Goal: Find specific page/section: Find specific page/section

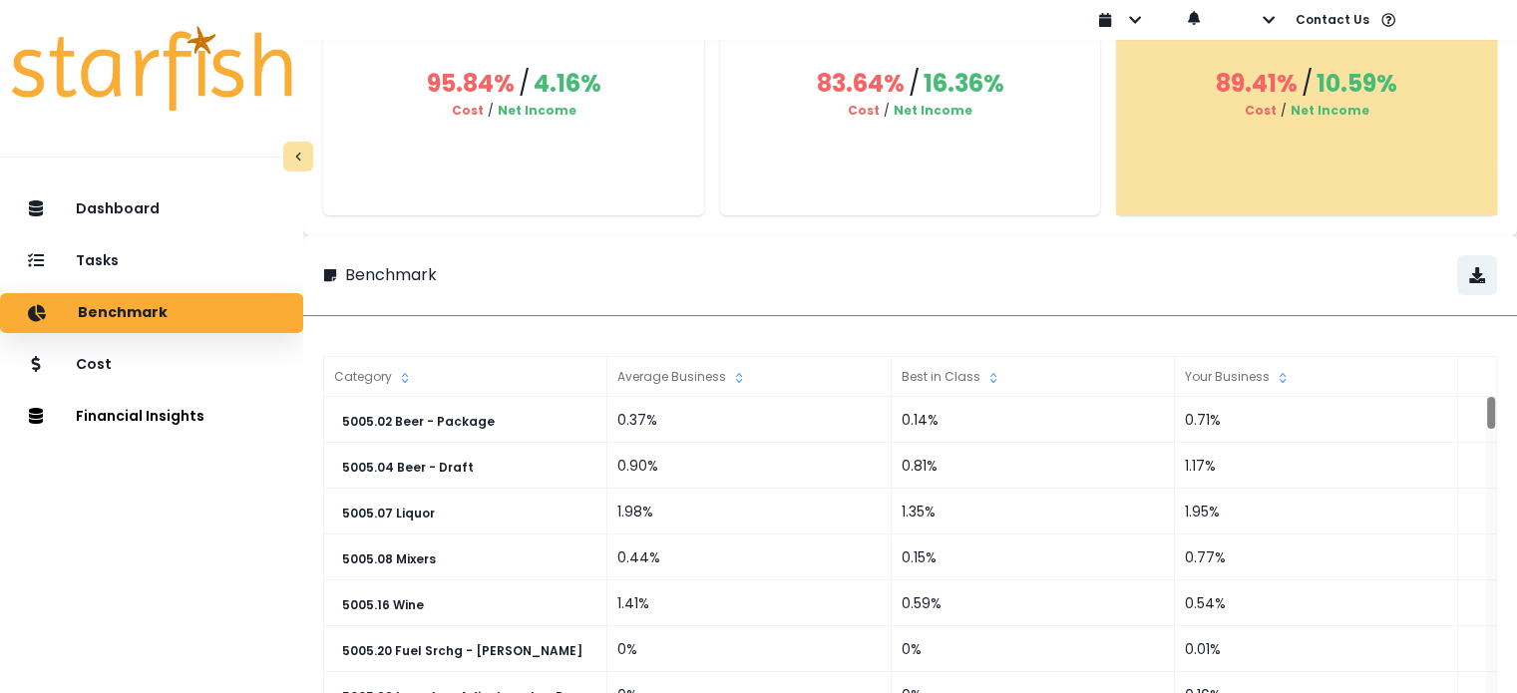
scroll to position [184, 0]
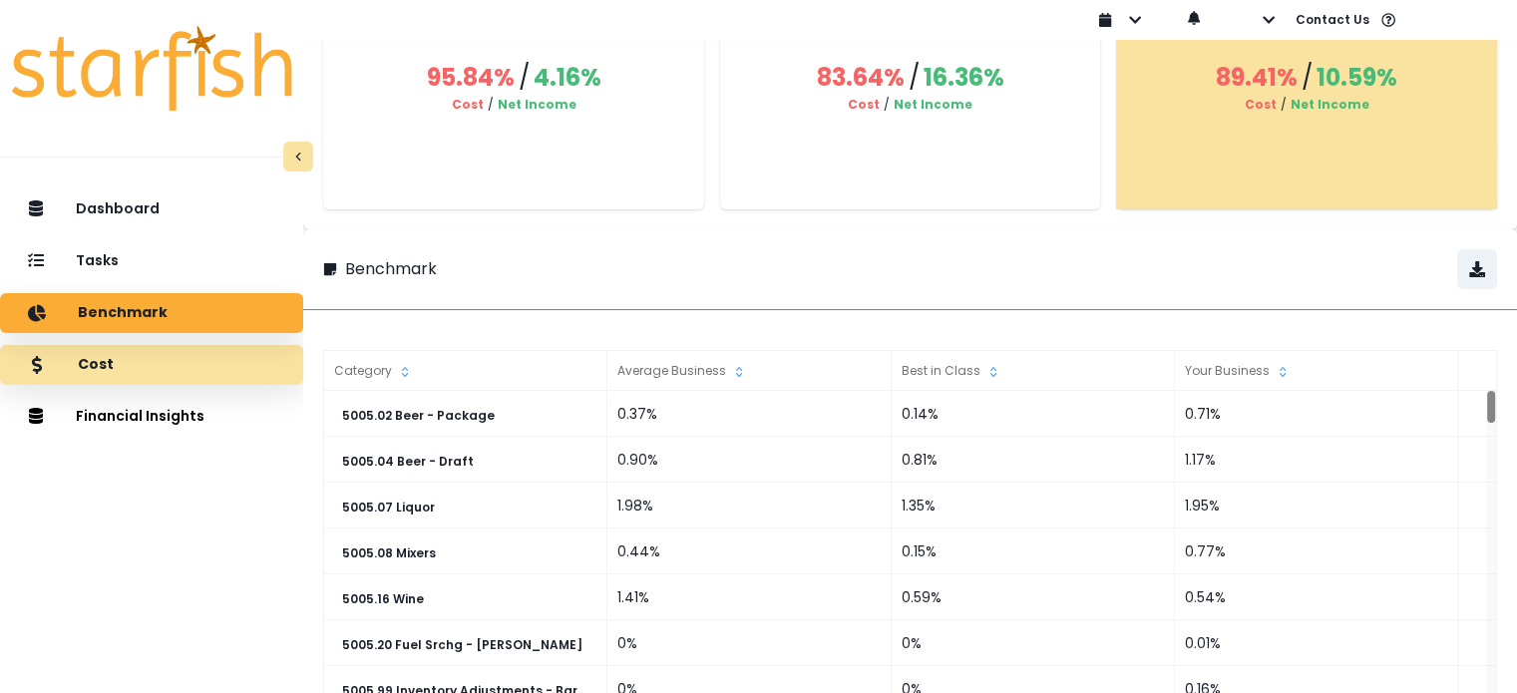
click at [137, 352] on div "Cost" at bounding box center [151, 365] width 271 height 42
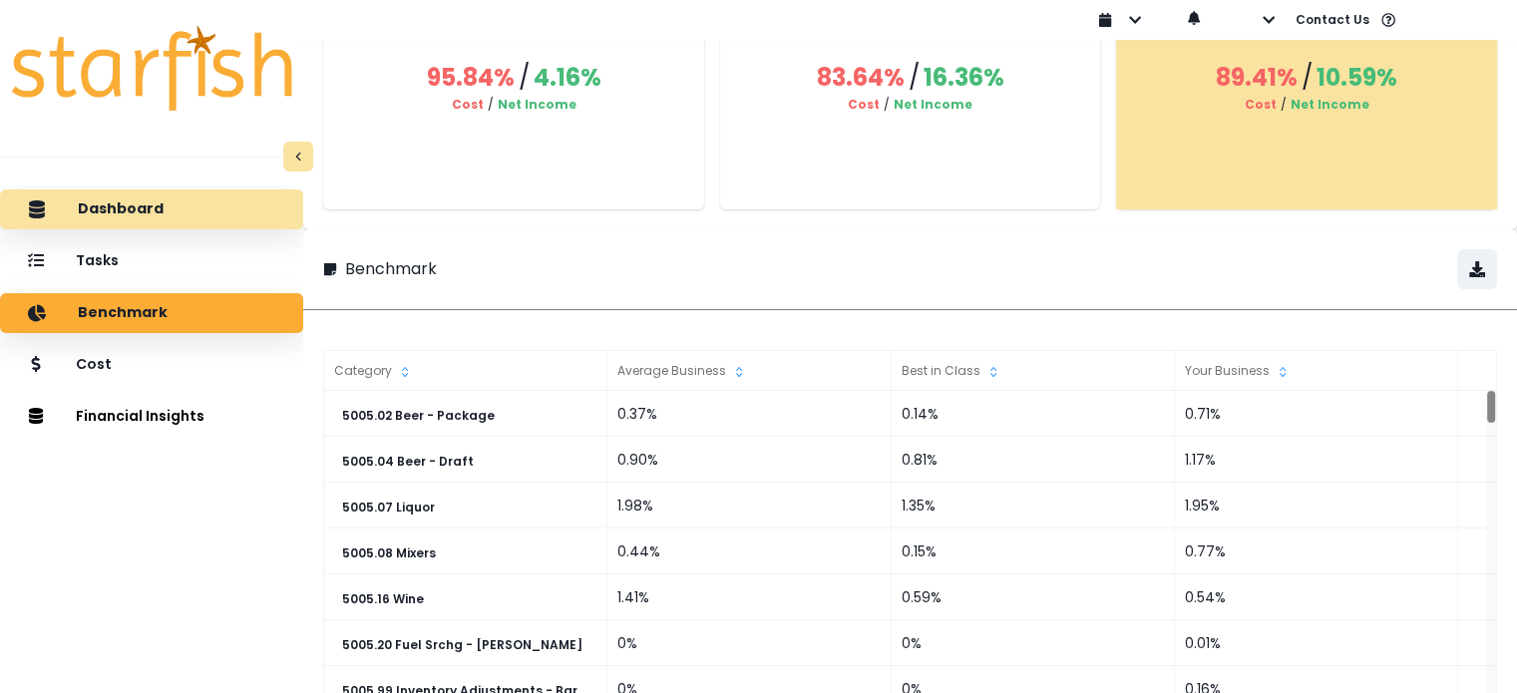
click at [153, 426] on button "Financial Insights" at bounding box center [151, 417] width 303 height 40
click at [176, 404] on button "Financial Insights" at bounding box center [151, 417] width 303 height 40
click at [110, 255] on p "Tasks" at bounding box center [97, 260] width 43 height 17
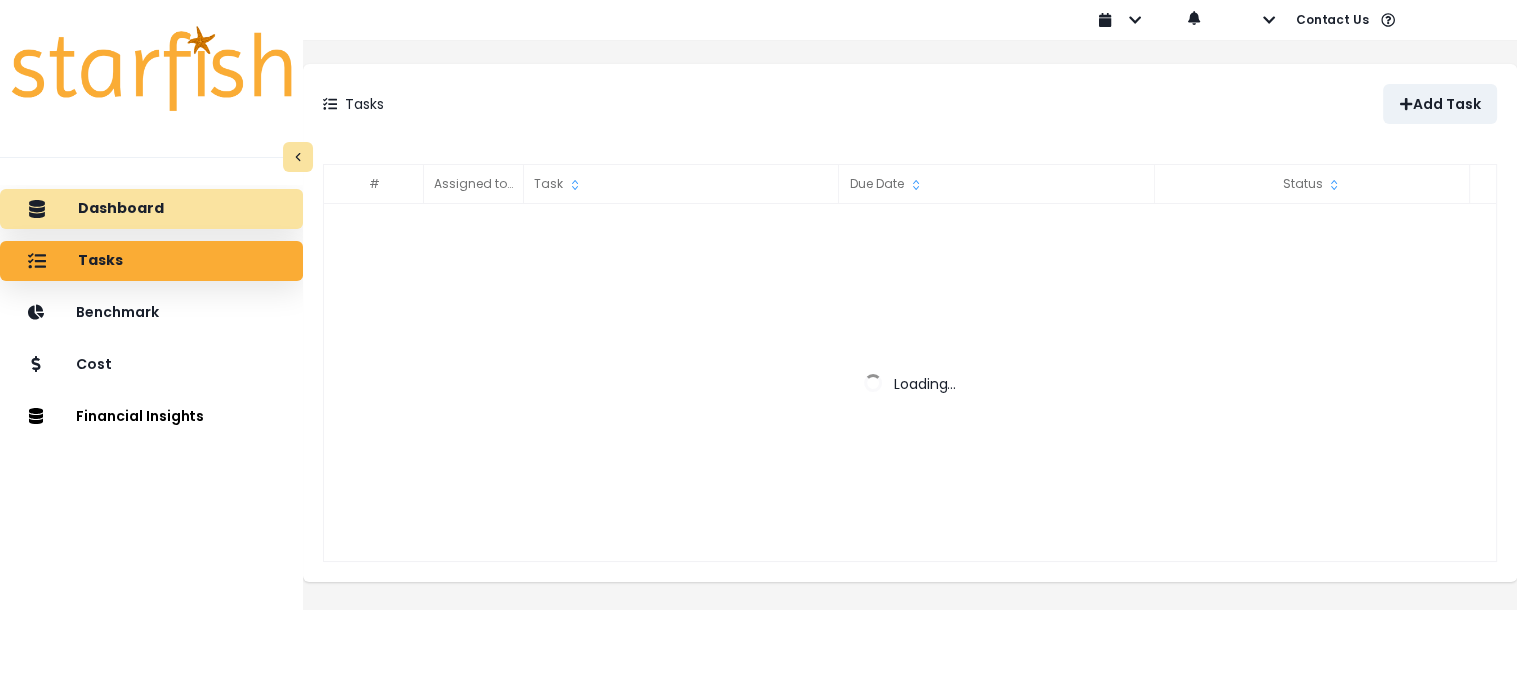
scroll to position [0, 0]
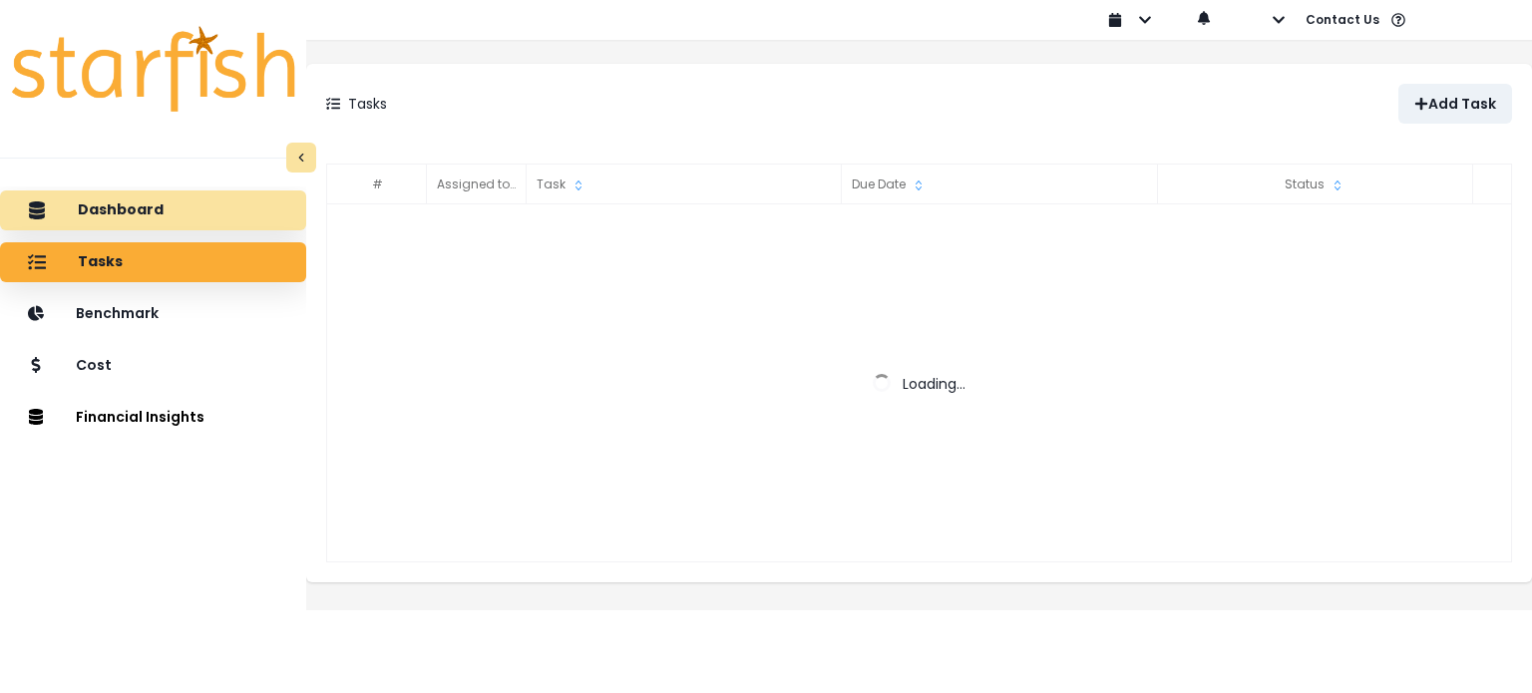
click at [132, 205] on p "Dashboard" at bounding box center [121, 211] width 86 height 18
